Goal: Task Accomplishment & Management: Use online tool/utility

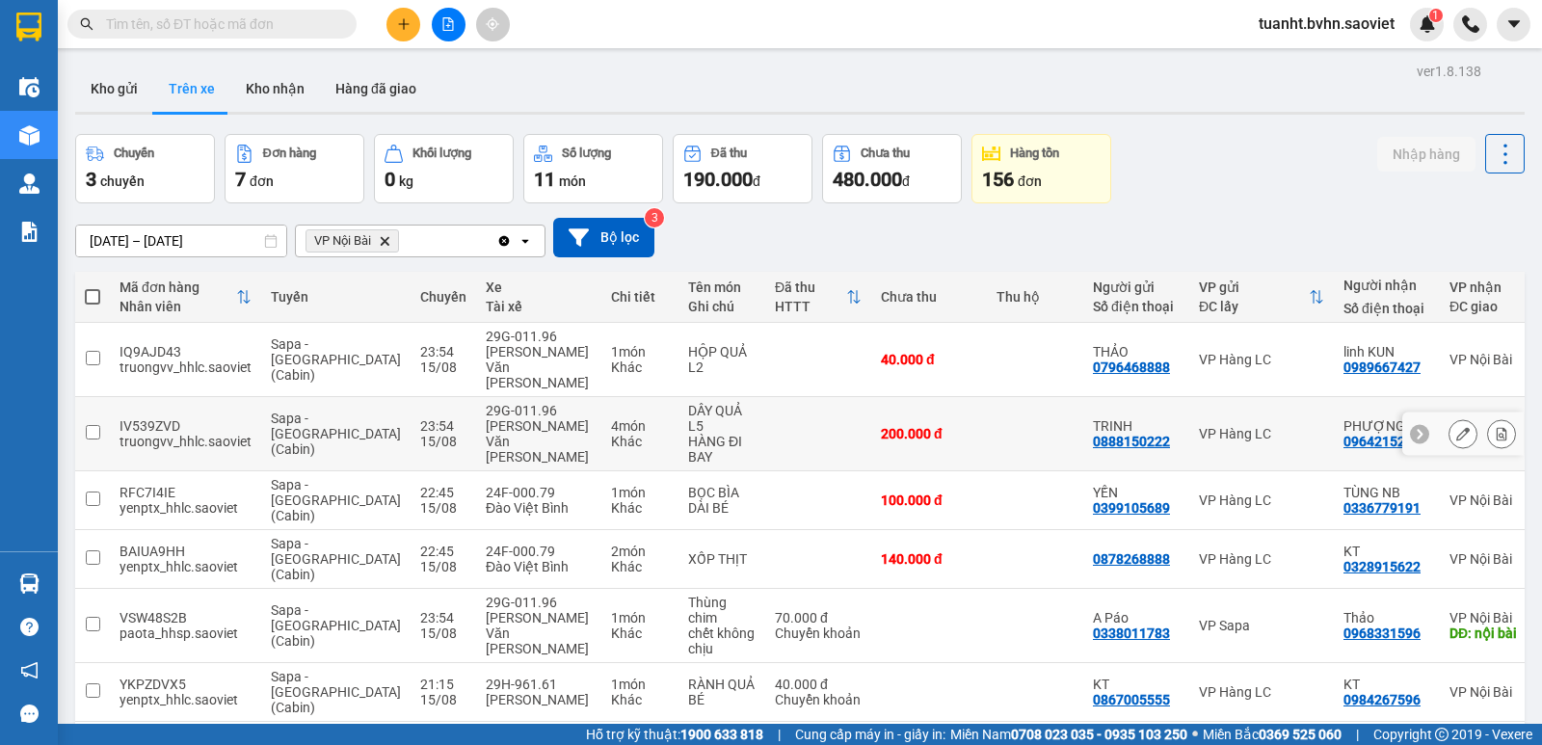
scroll to position [89, 0]
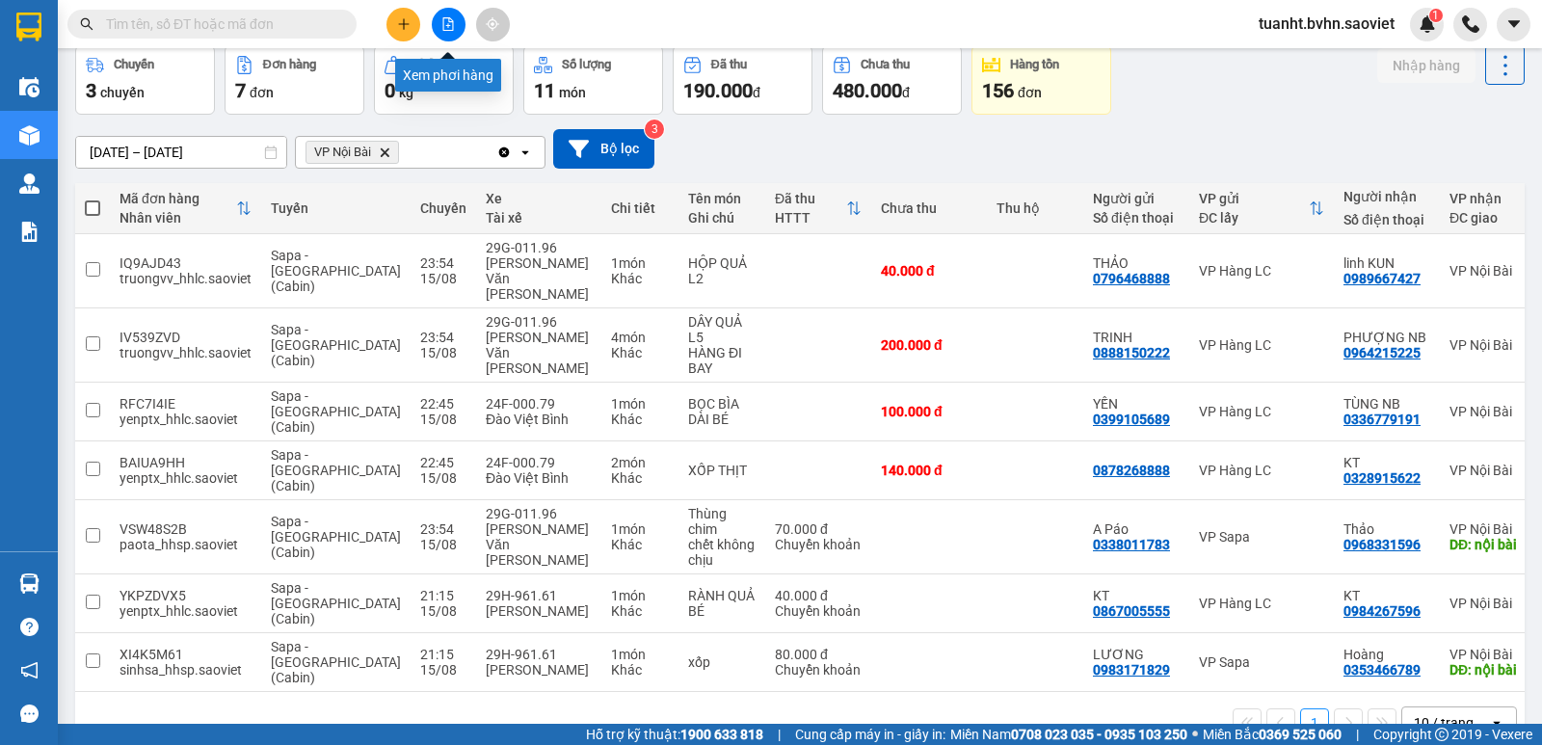
click at [440, 23] on button at bounding box center [449, 25] width 34 height 34
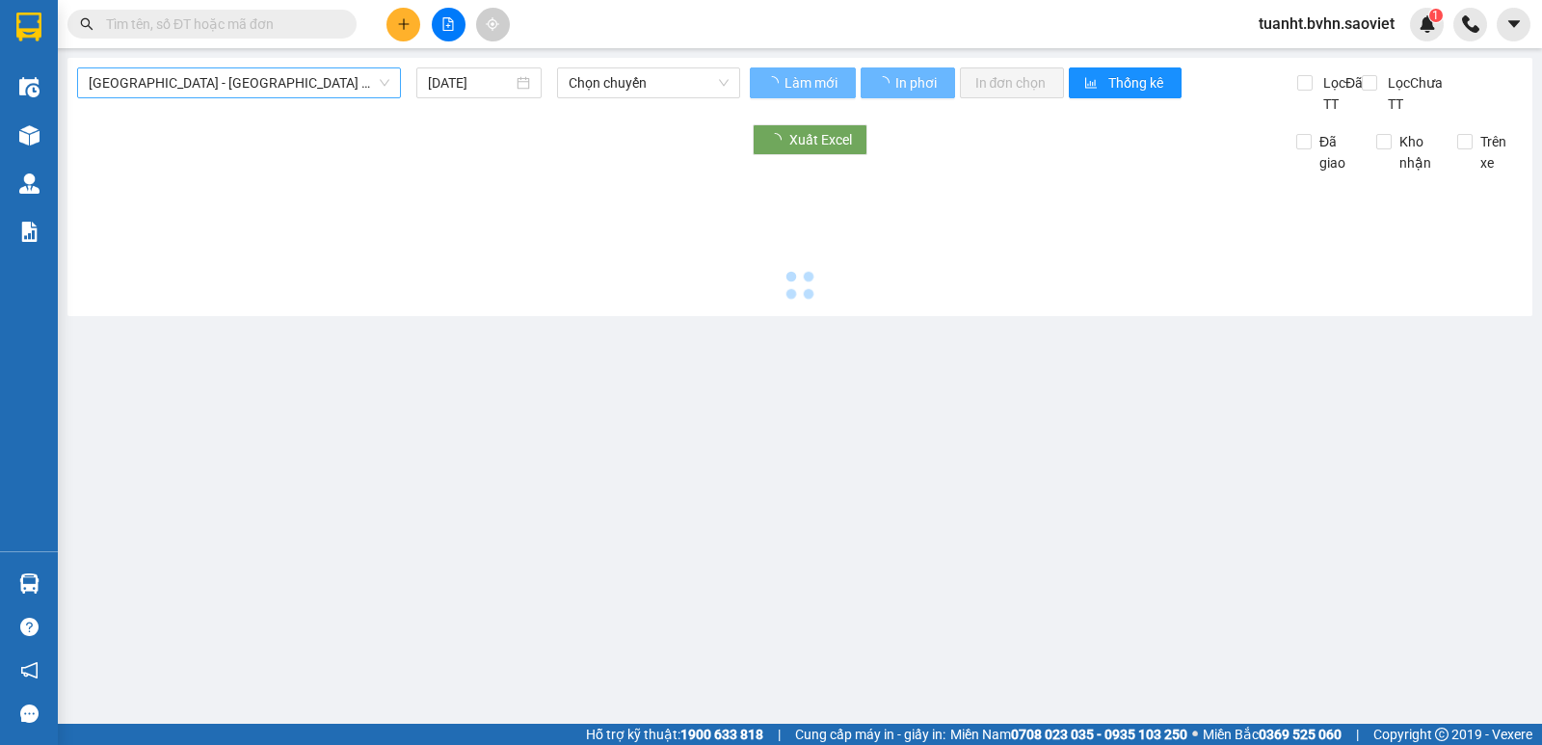
type input "[DATE]"
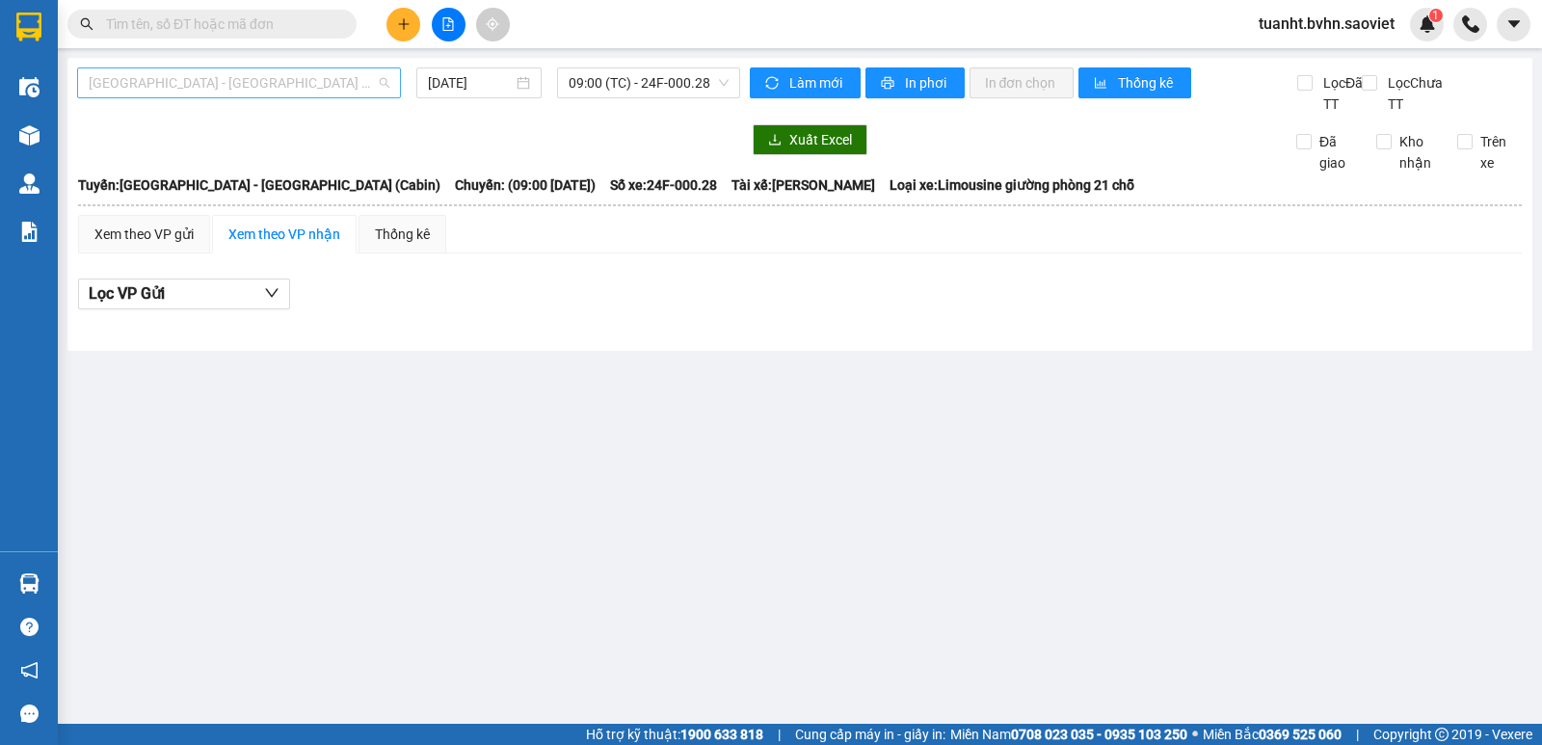
click at [275, 71] on span "[GEOGRAPHIC_DATA] - [GEOGRAPHIC_DATA] (Cabin)" at bounding box center [239, 82] width 301 height 29
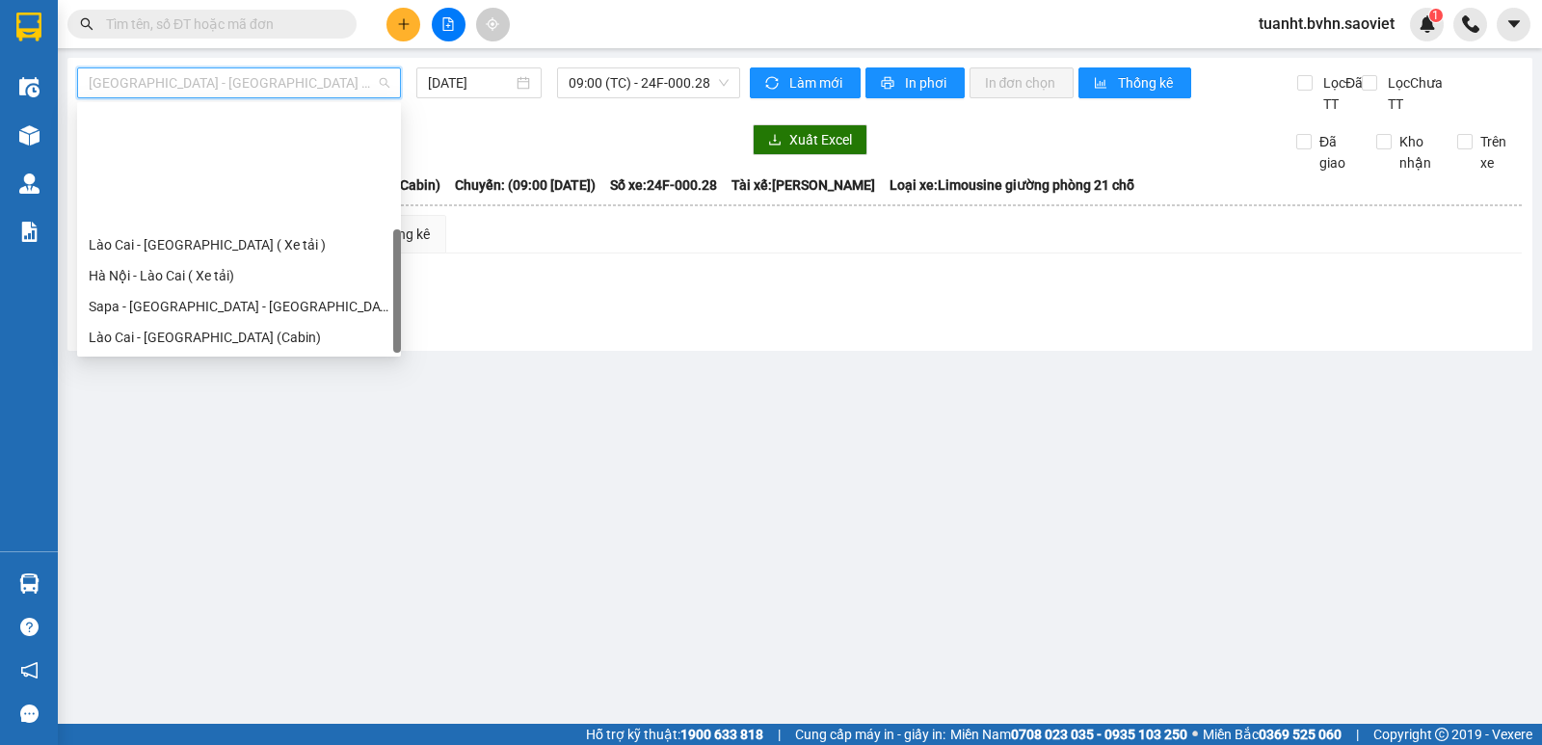
scroll to position [154, 0]
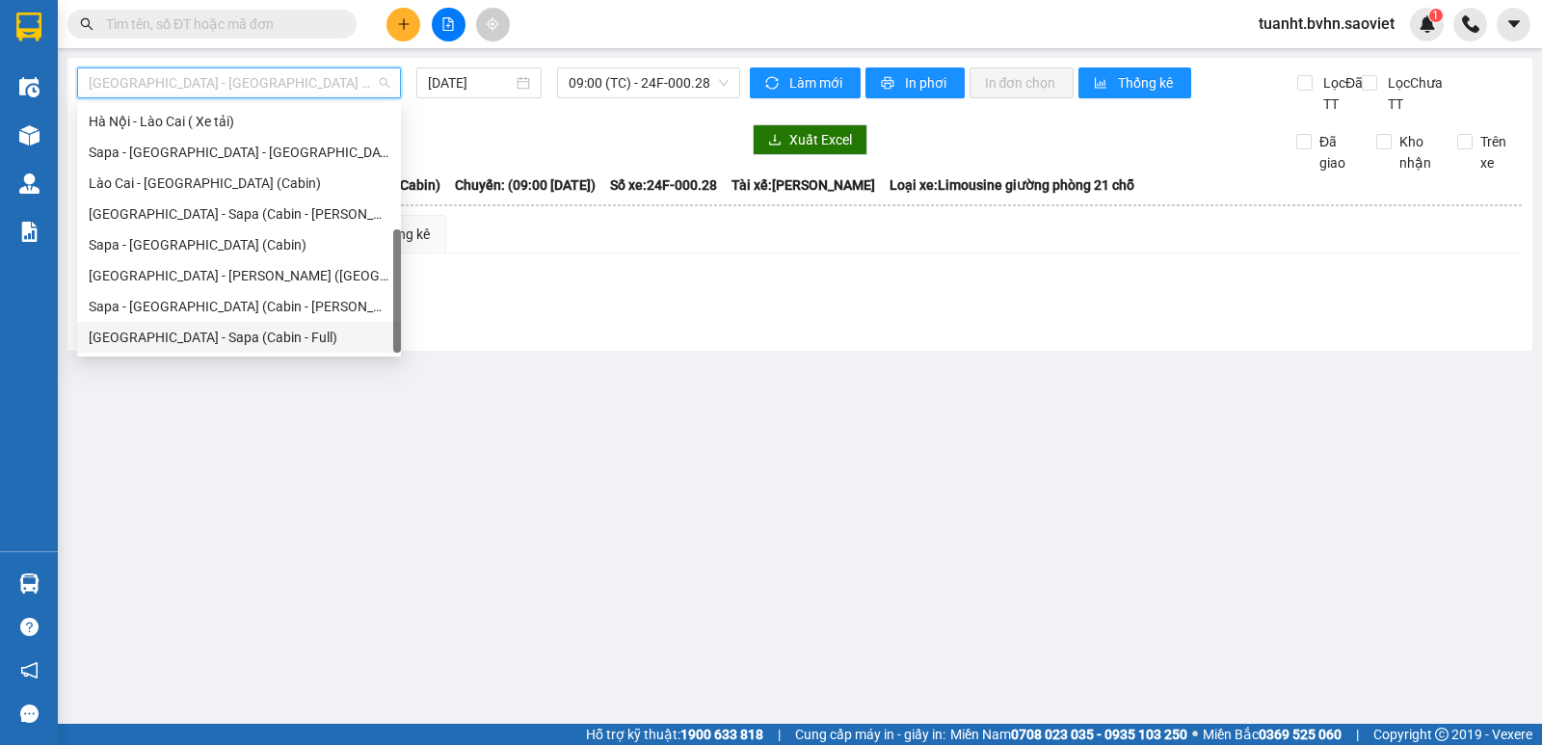
click at [275, 343] on div "[GEOGRAPHIC_DATA] - Sapa (Cabin - Full)" at bounding box center [239, 337] width 301 height 21
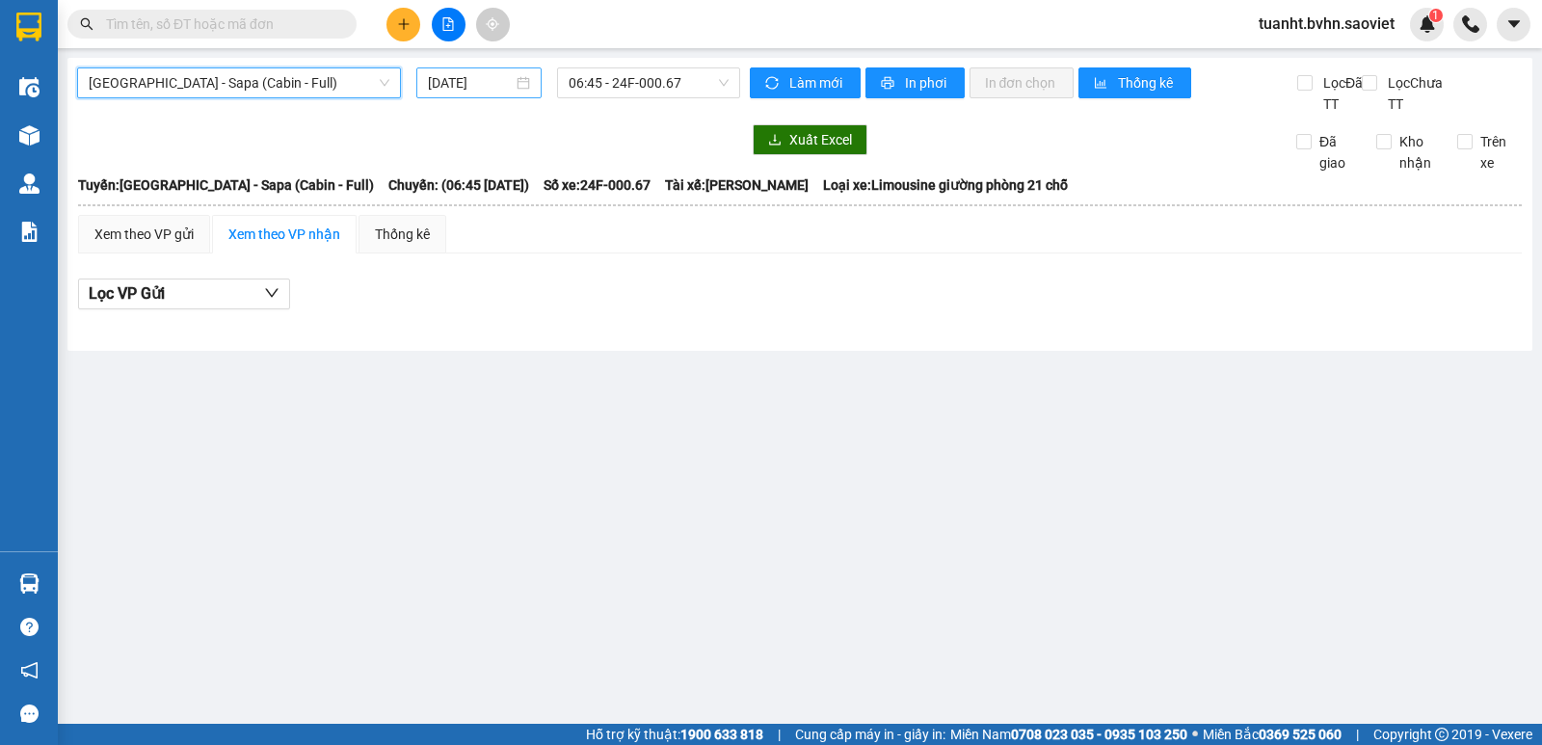
click at [464, 85] on input "[DATE]" at bounding box center [471, 82] width 86 height 21
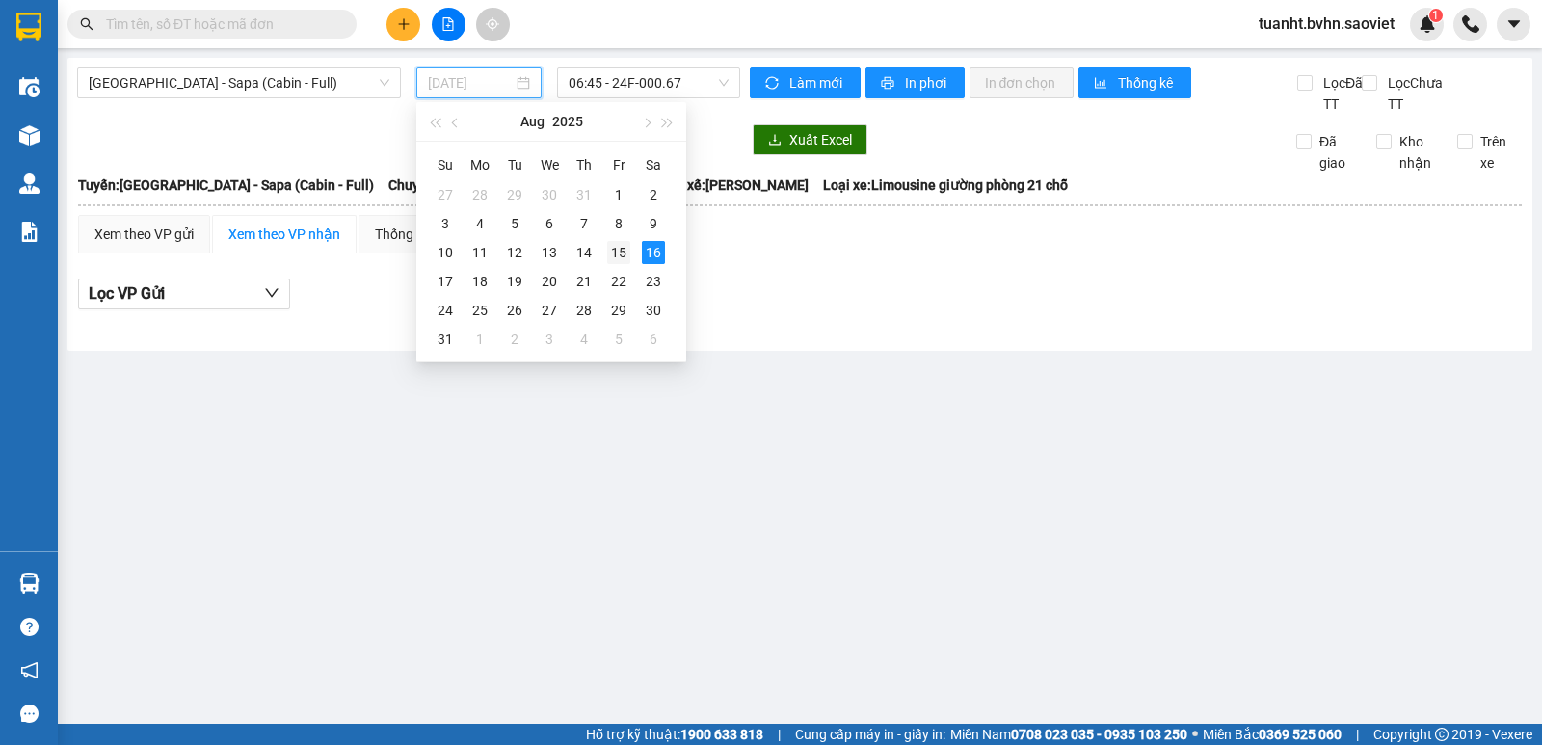
click at [627, 250] on div "15" at bounding box center [618, 252] width 23 height 23
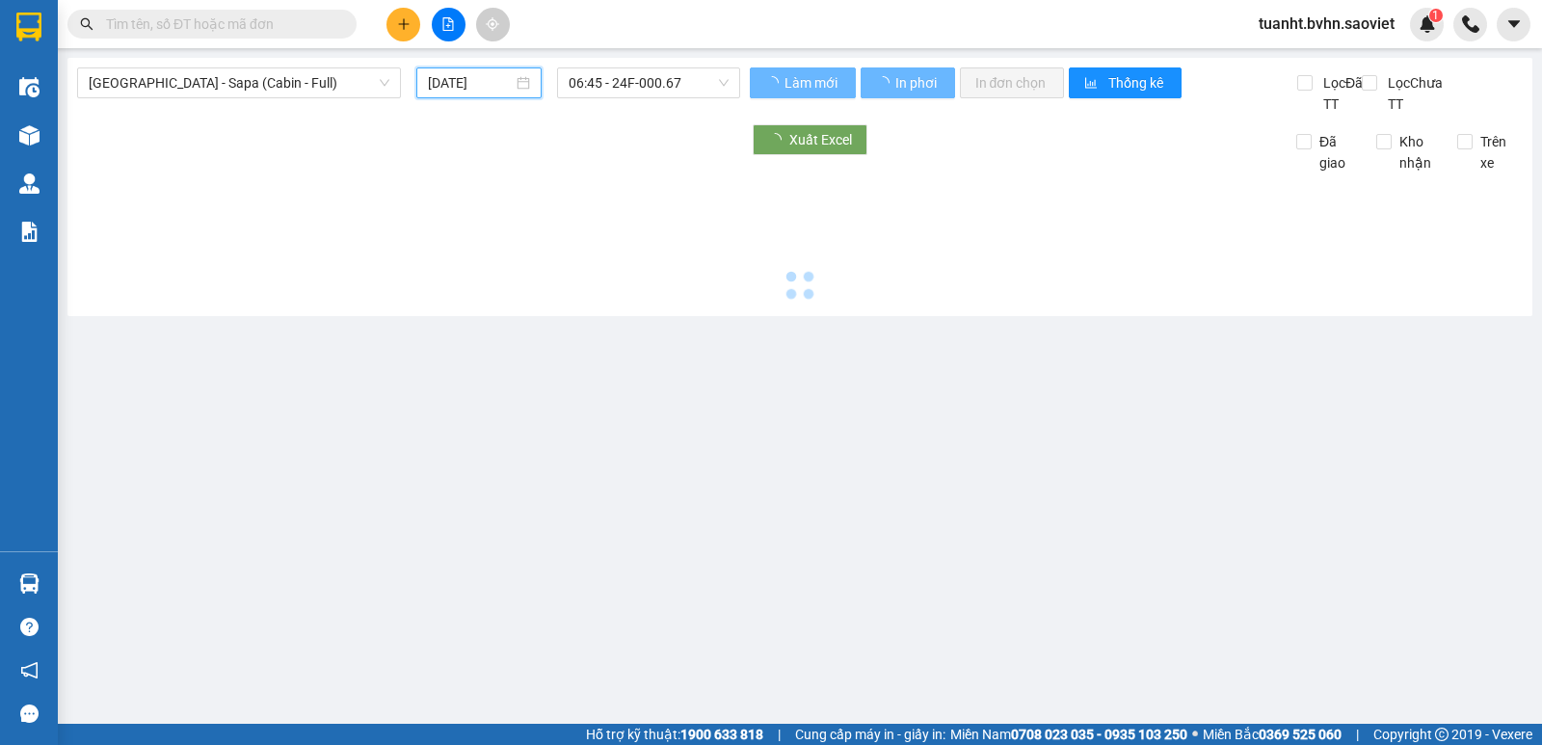
type input "[DATE]"
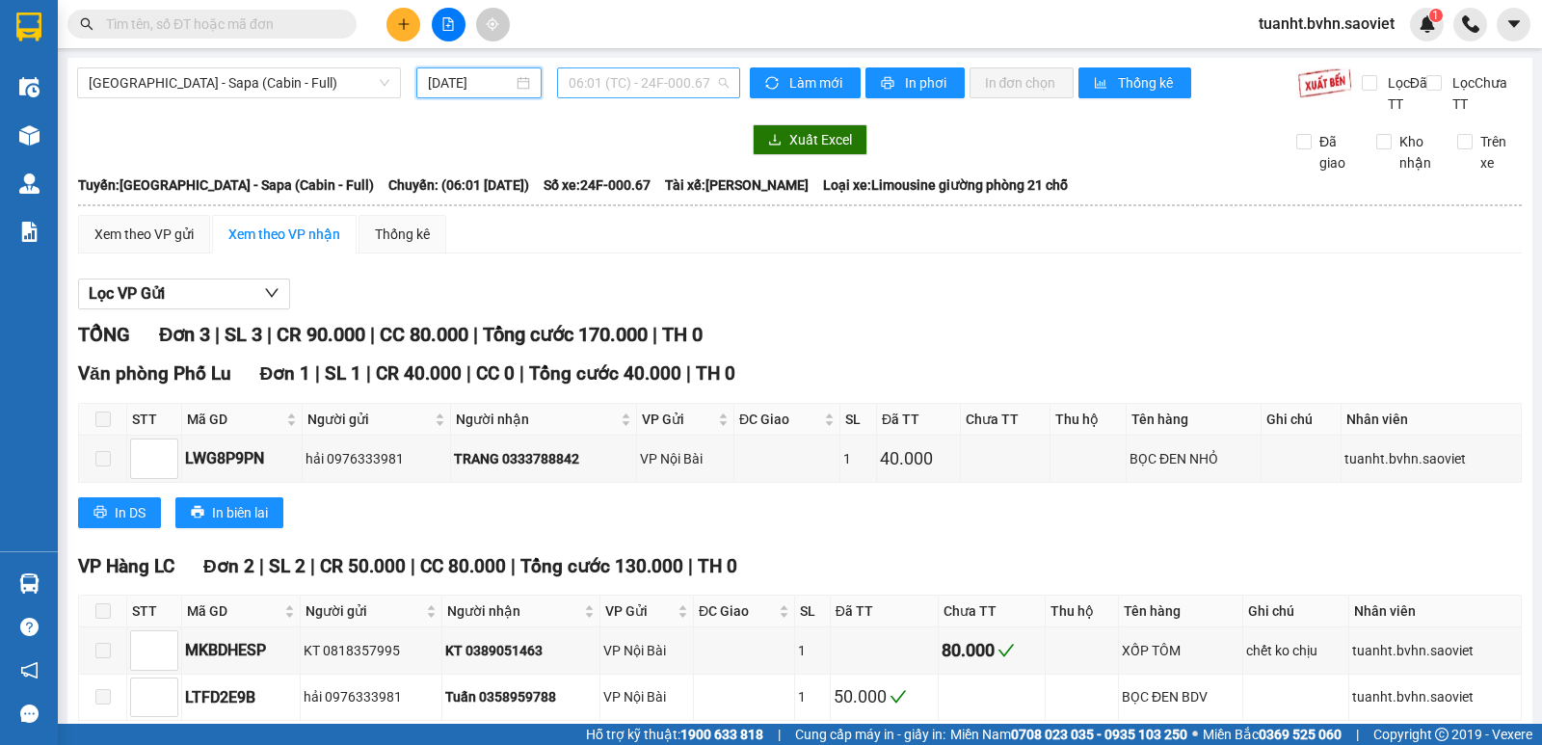
click at [630, 75] on span "06:01 (TC) - 24F-000.67" at bounding box center [648, 82] width 159 height 29
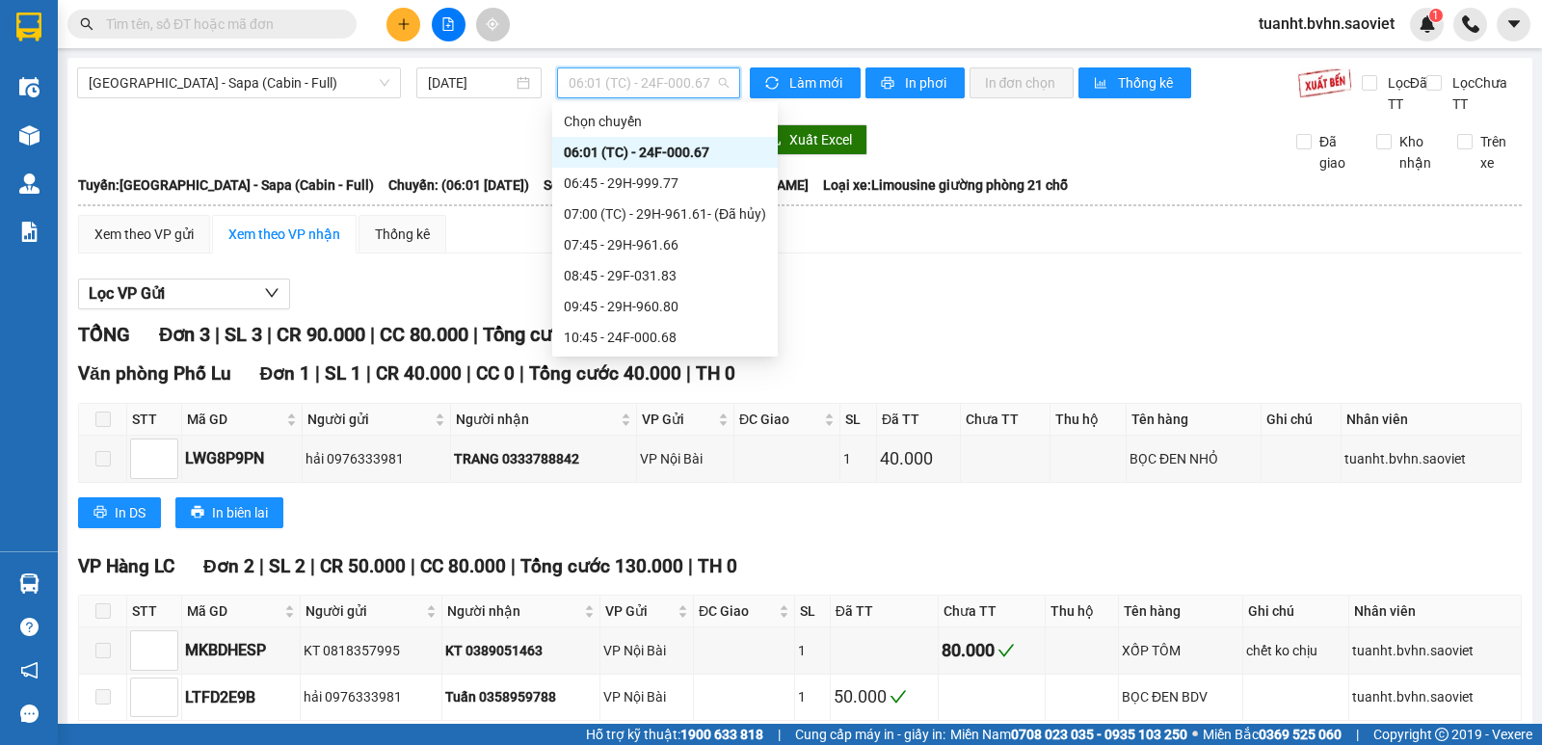
scroll to position [432, 0]
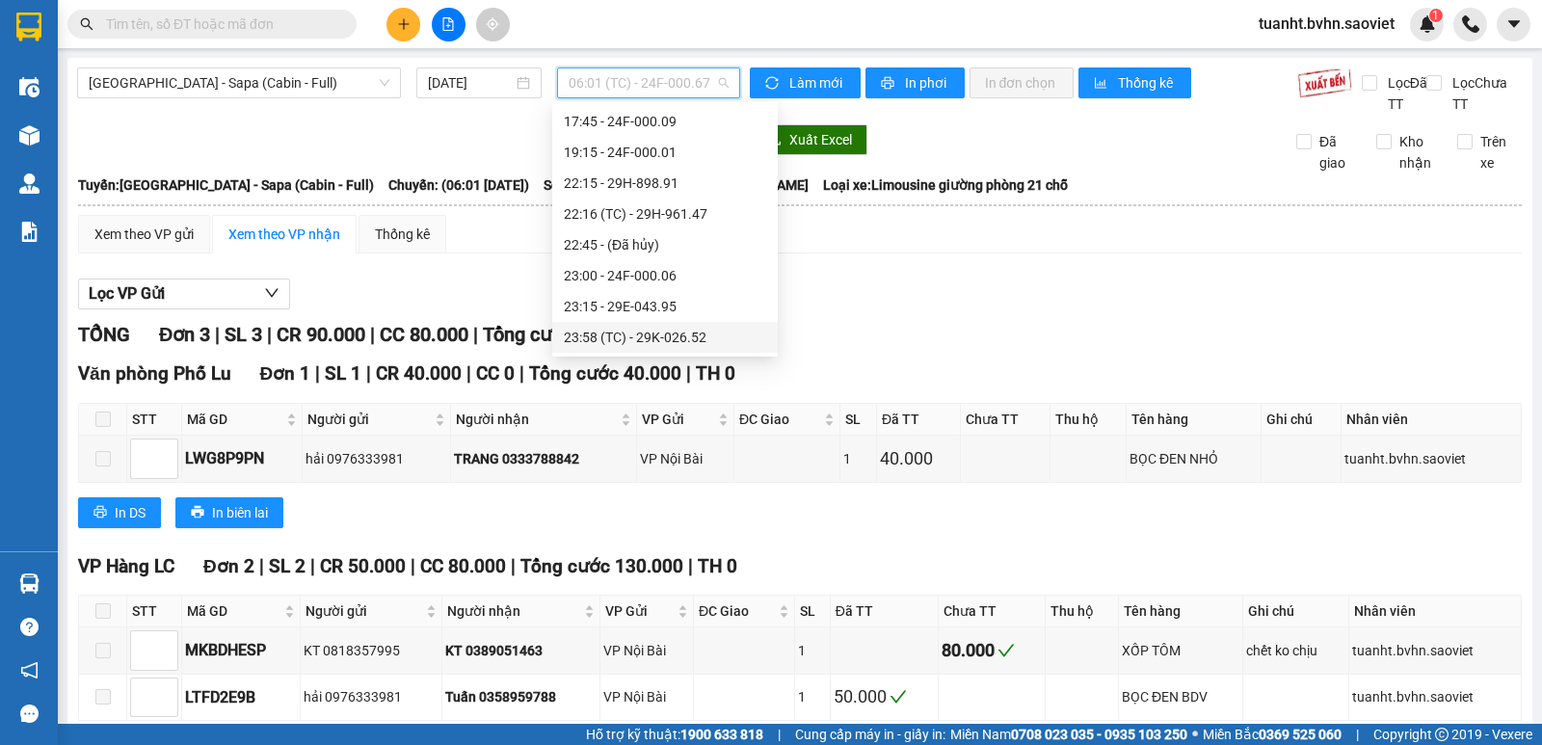
click at [691, 327] on div "23:58 (TC) - 29K-026.52" at bounding box center [665, 337] width 202 height 21
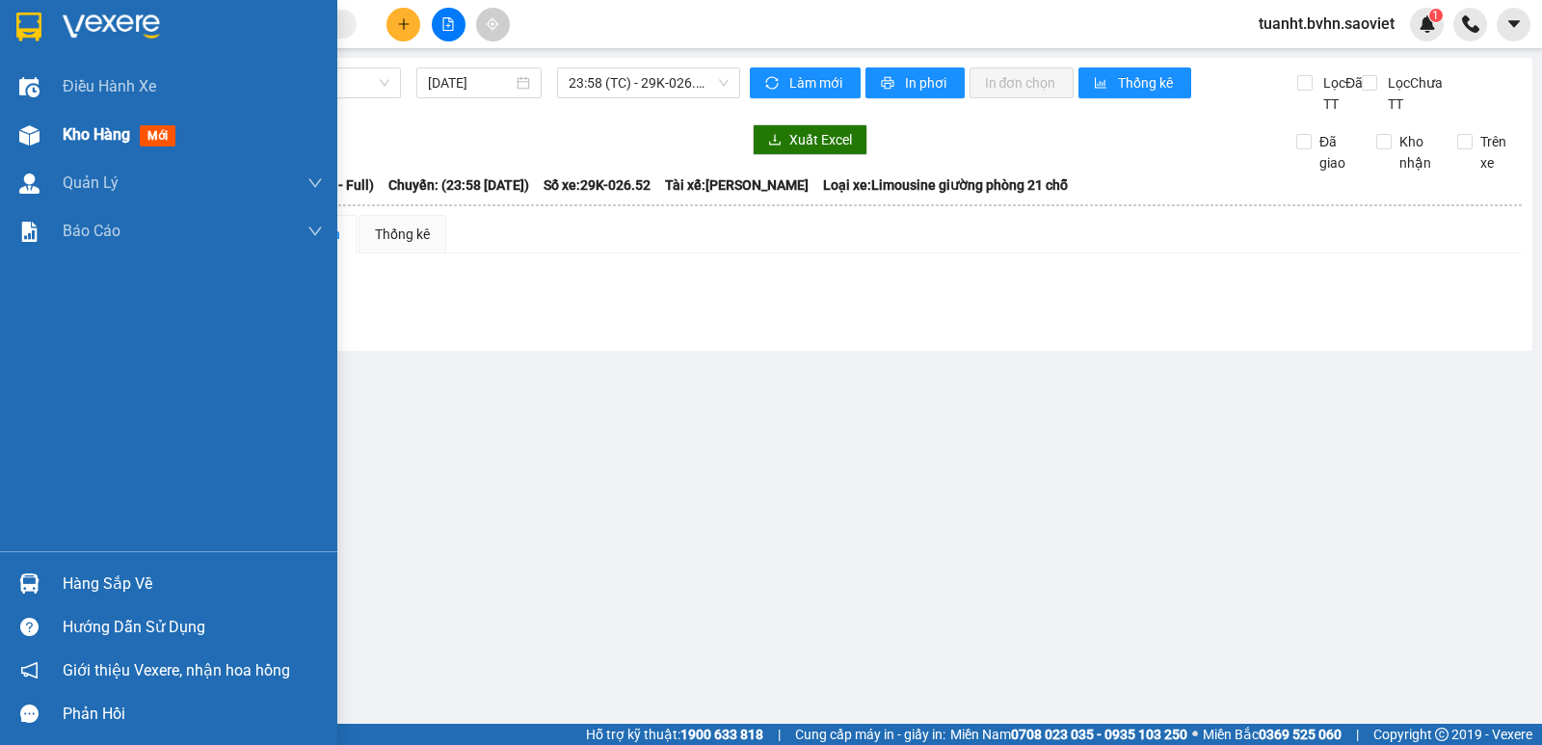
click at [28, 130] on img at bounding box center [29, 135] width 20 height 20
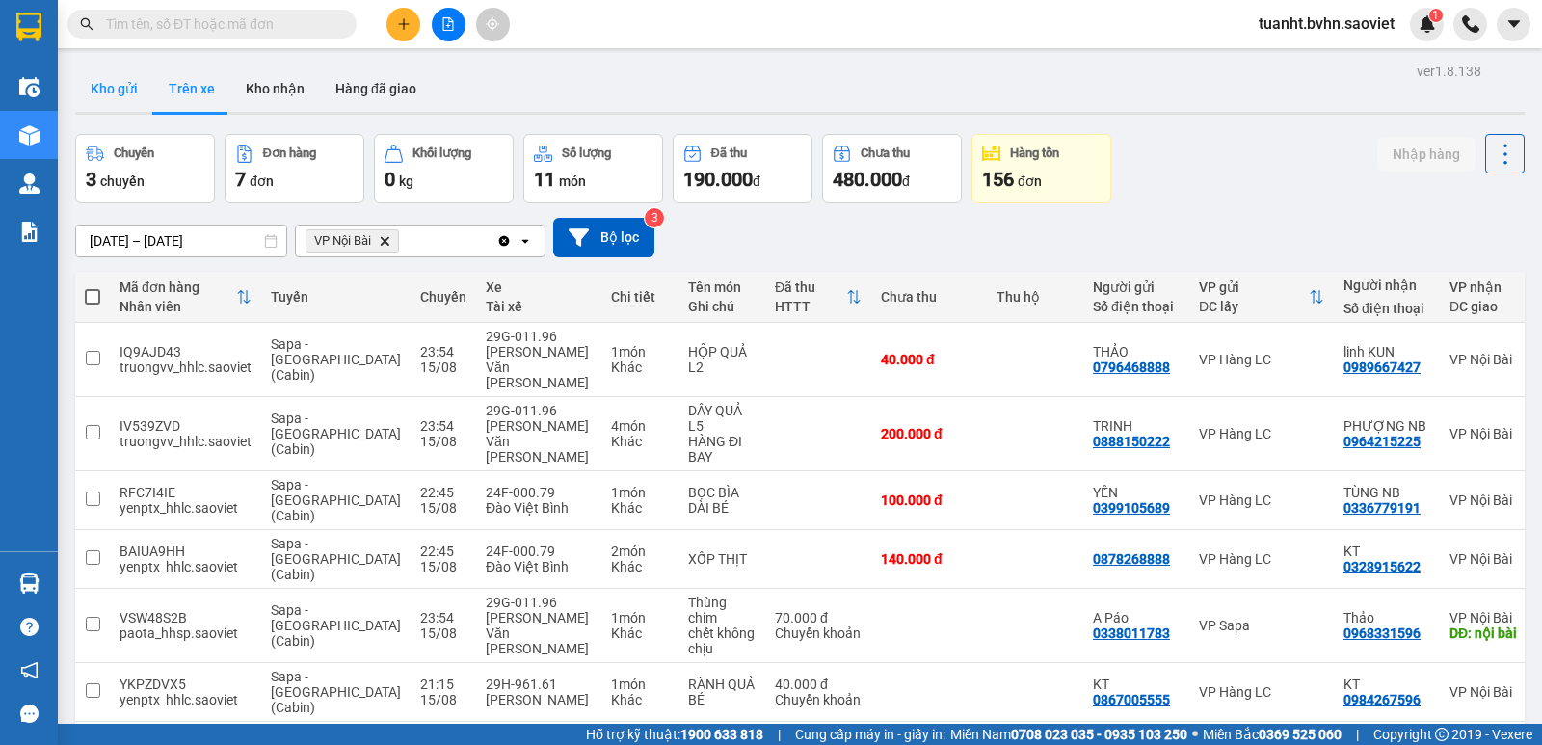
click at [117, 87] on button "Kho gửi" at bounding box center [114, 89] width 78 height 46
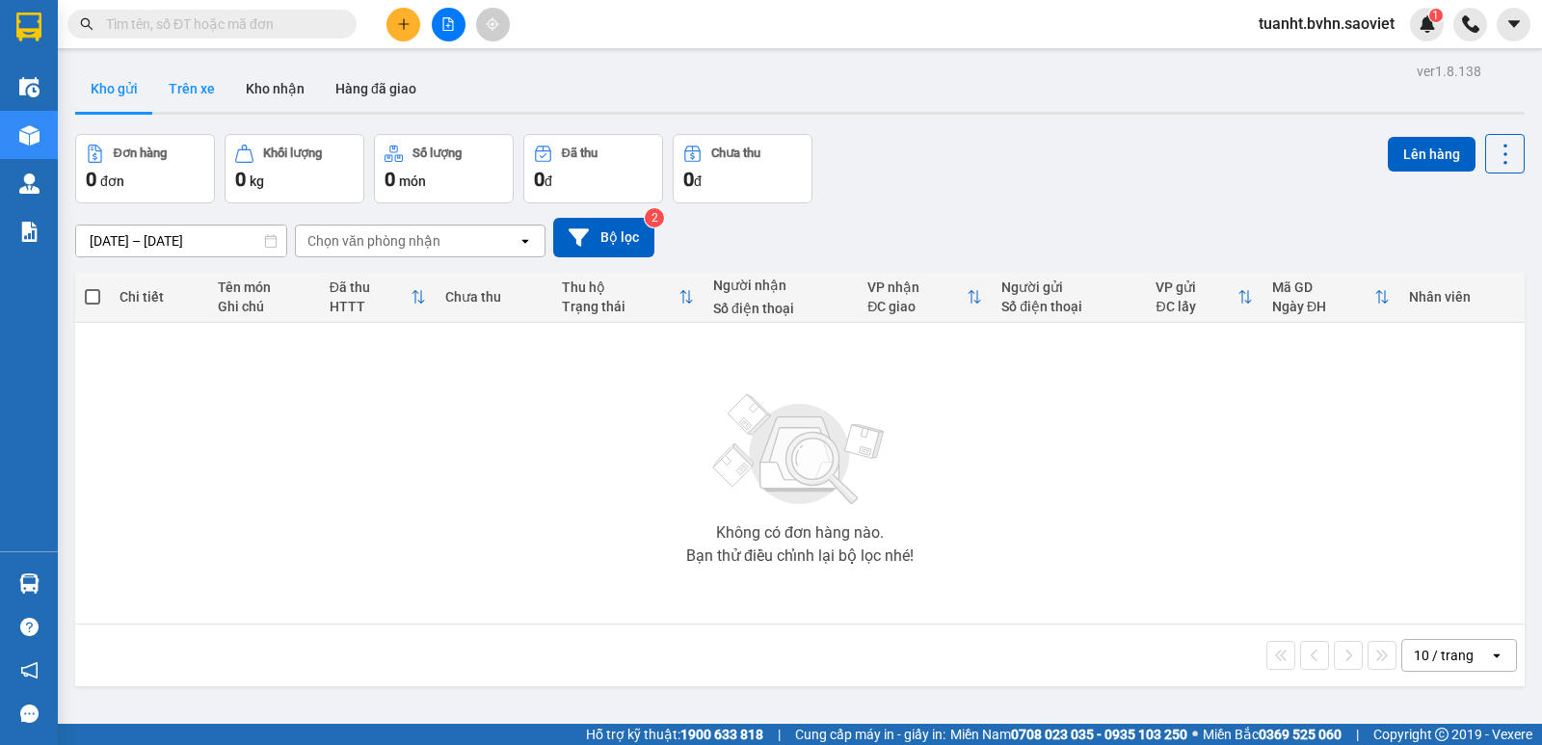
click at [187, 90] on button "Trên xe" at bounding box center [191, 89] width 77 height 46
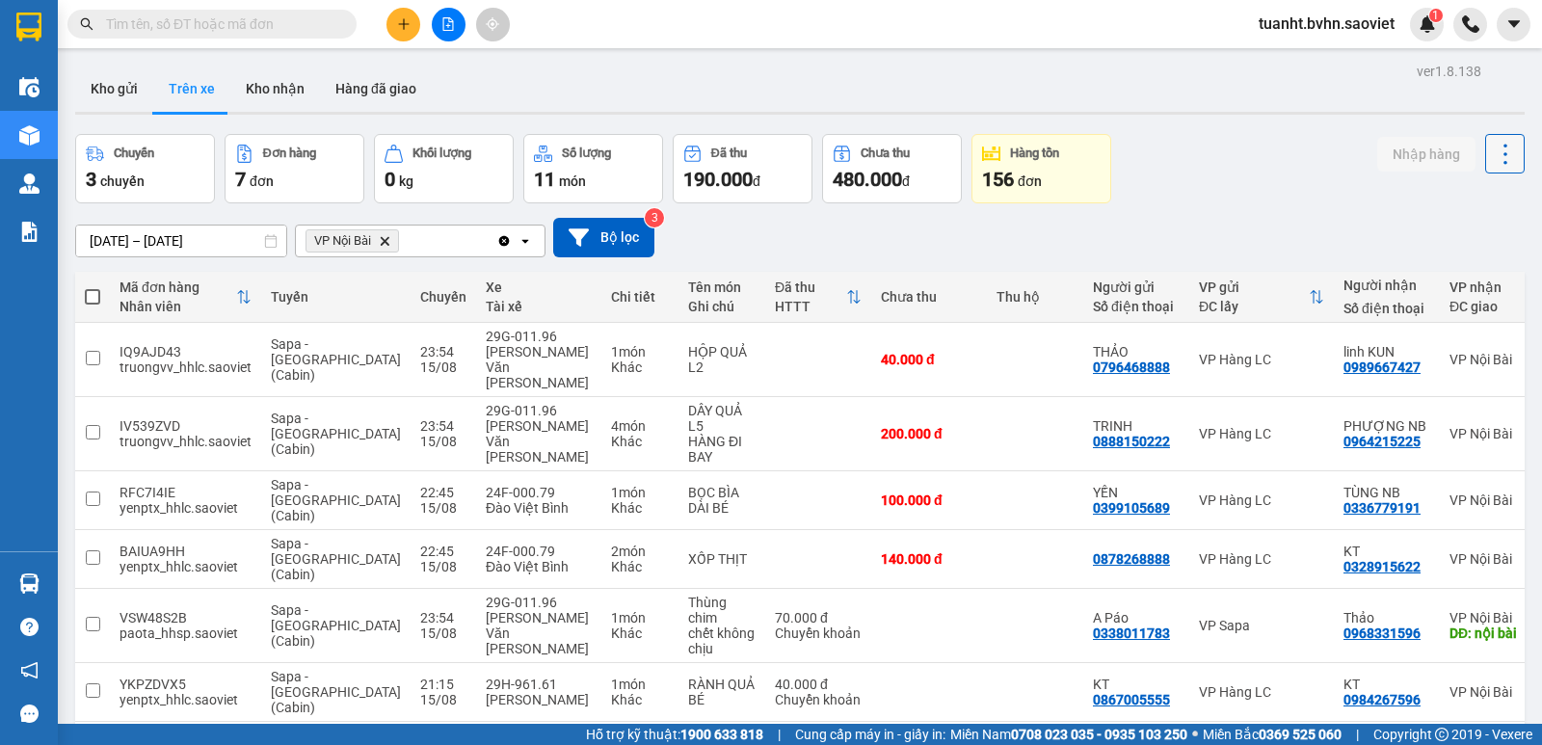
click at [1492, 154] on icon at bounding box center [1505, 154] width 27 height 27
click at [1456, 202] on span "Làm mới" at bounding box center [1463, 206] width 53 height 19
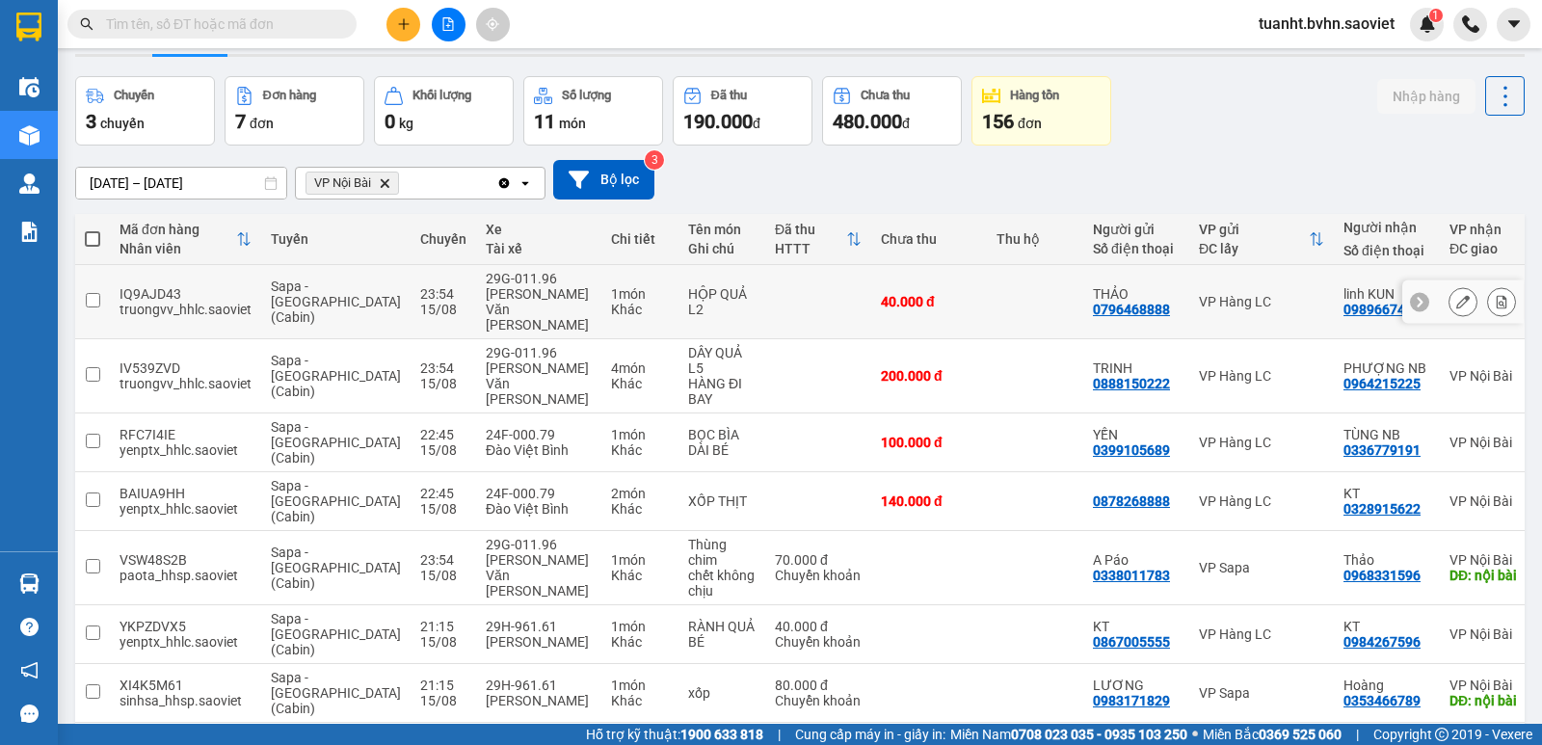
scroll to position [89, 0]
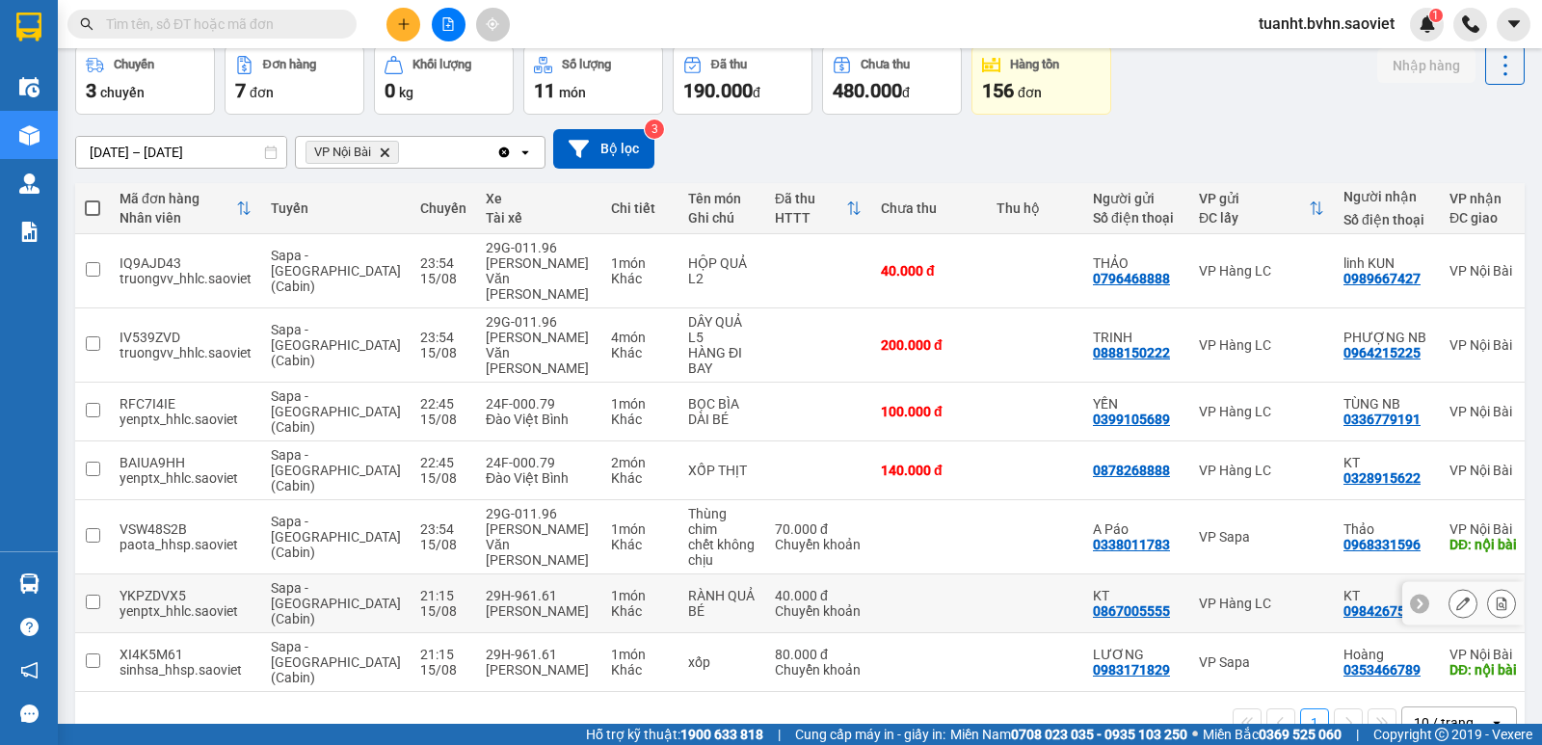
click at [93, 595] on input "checkbox" at bounding box center [93, 602] width 14 height 14
checkbox input "true"
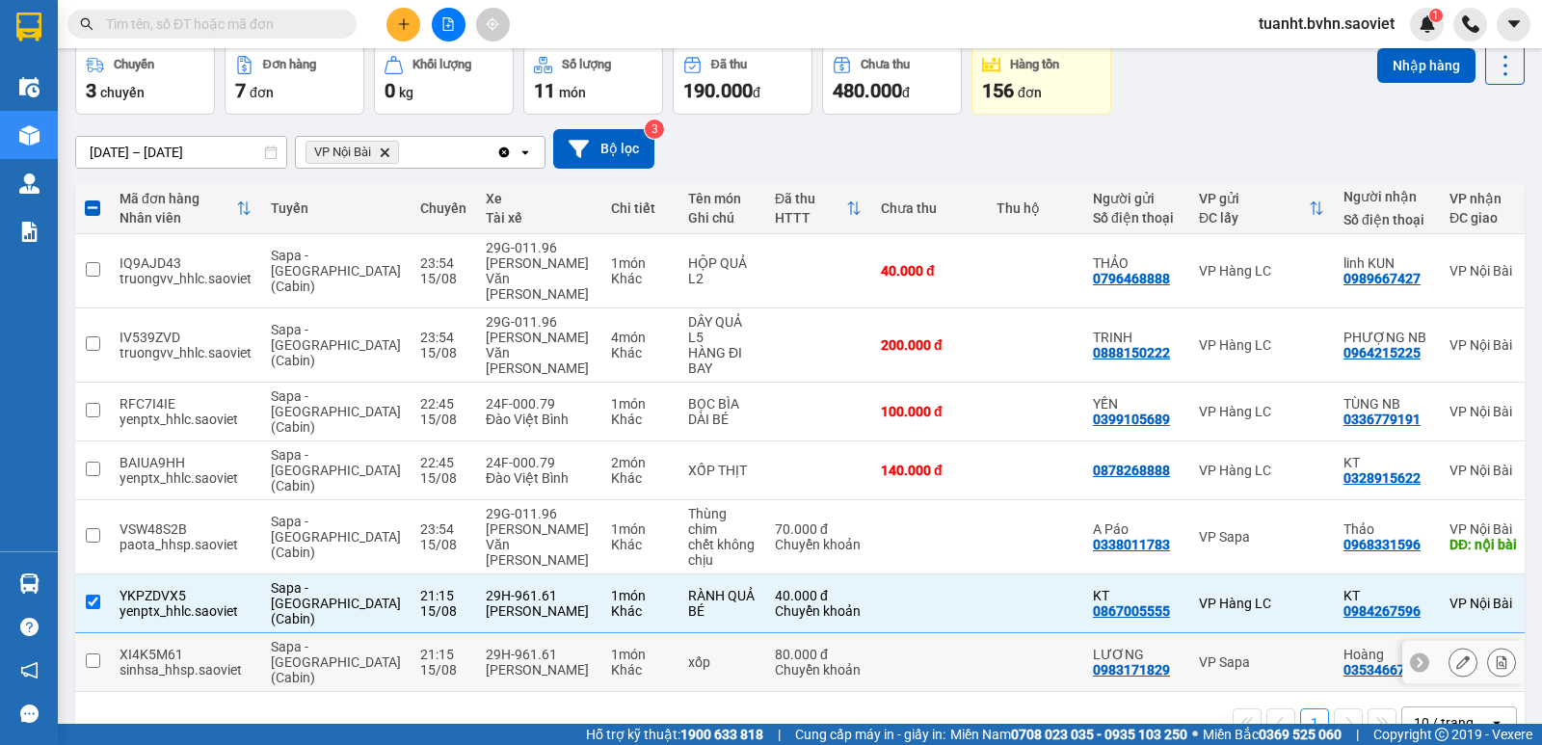
click at [91, 654] on input "checkbox" at bounding box center [93, 661] width 14 height 14
checkbox input "true"
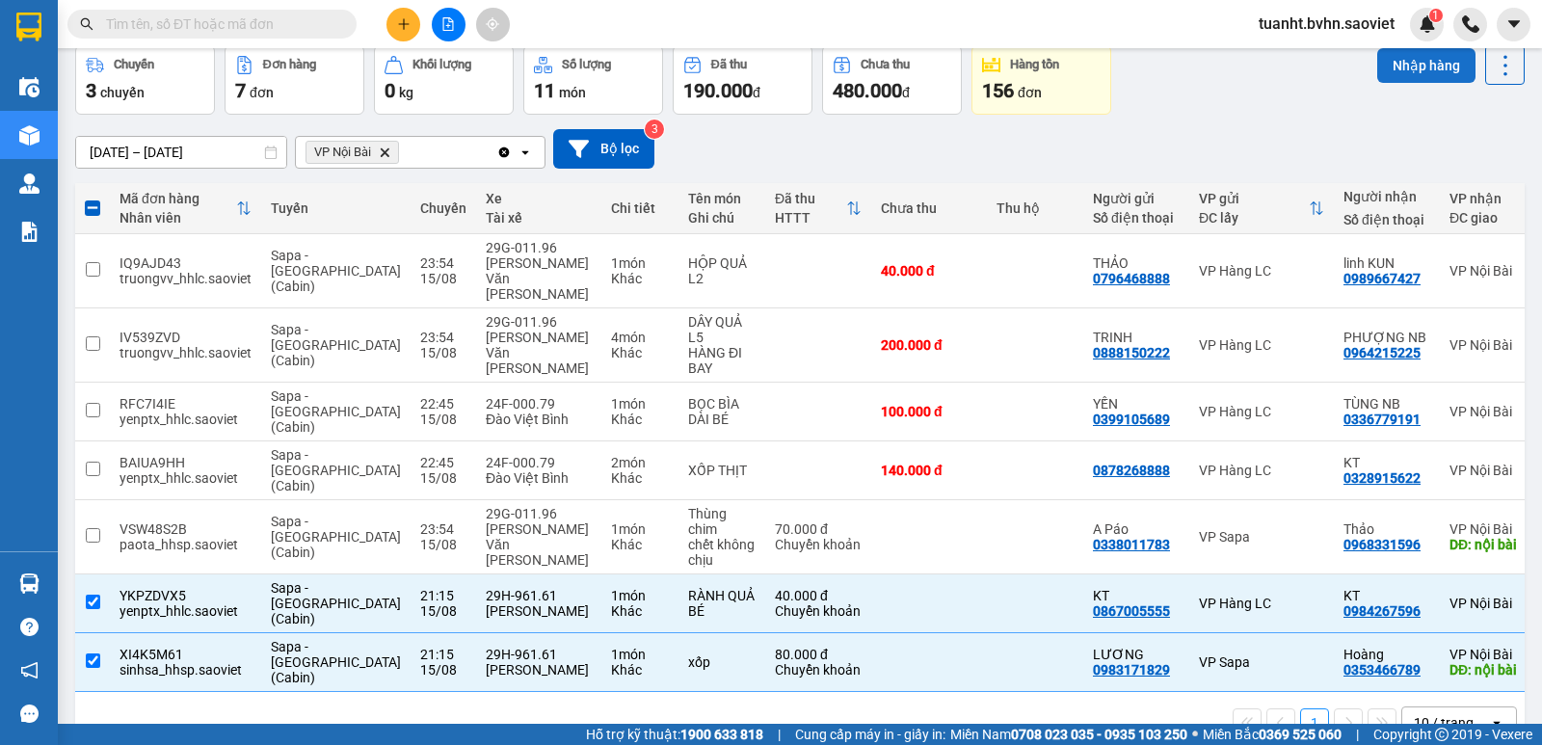
click at [1380, 68] on button "Nhập hàng" at bounding box center [1426, 65] width 98 height 35
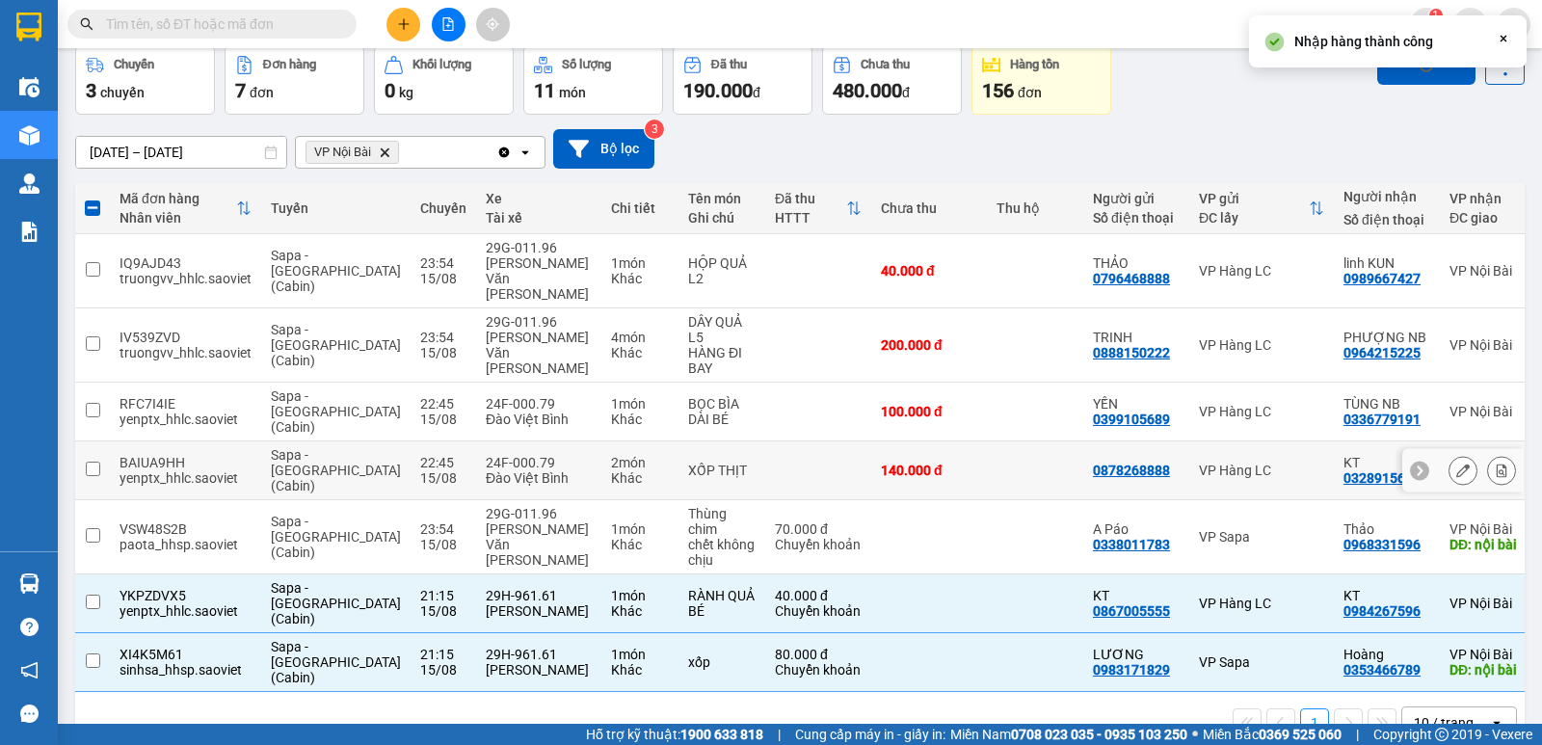
checkbox input "false"
